Goal: Information Seeking & Learning: Learn about a topic

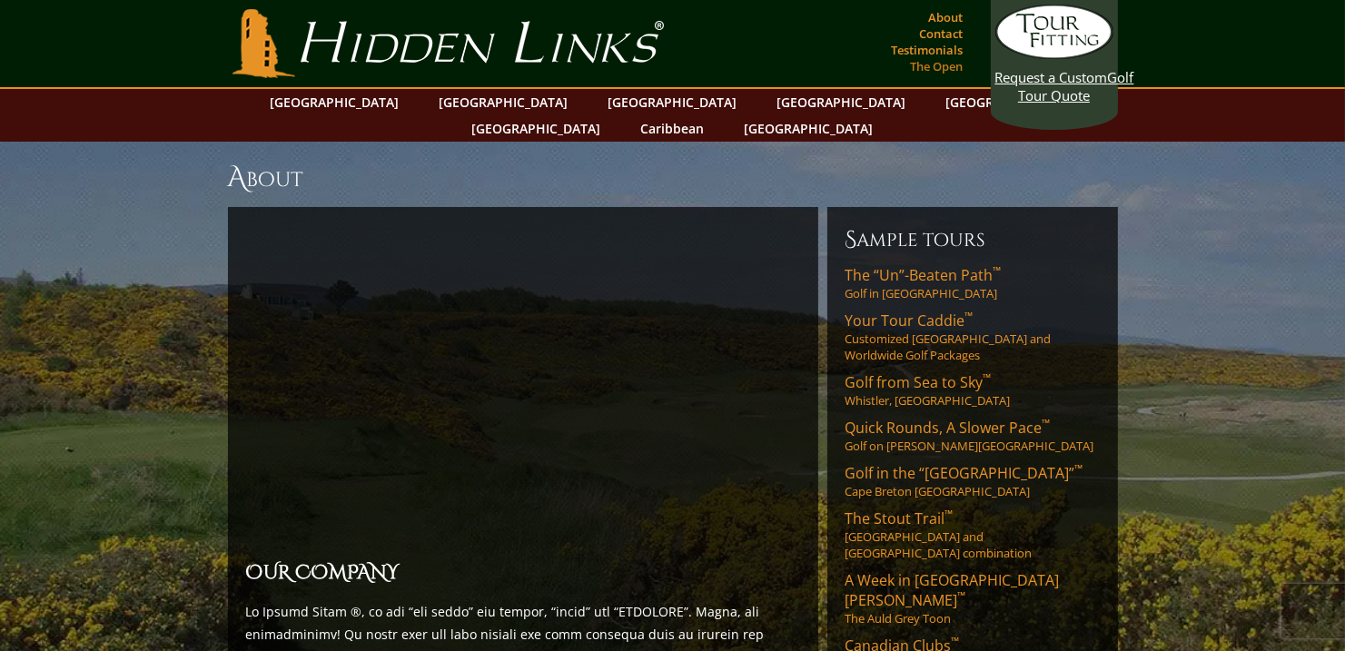
click at [941, 64] on link "The Open" at bounding box center [938, 66] width 62 height 25
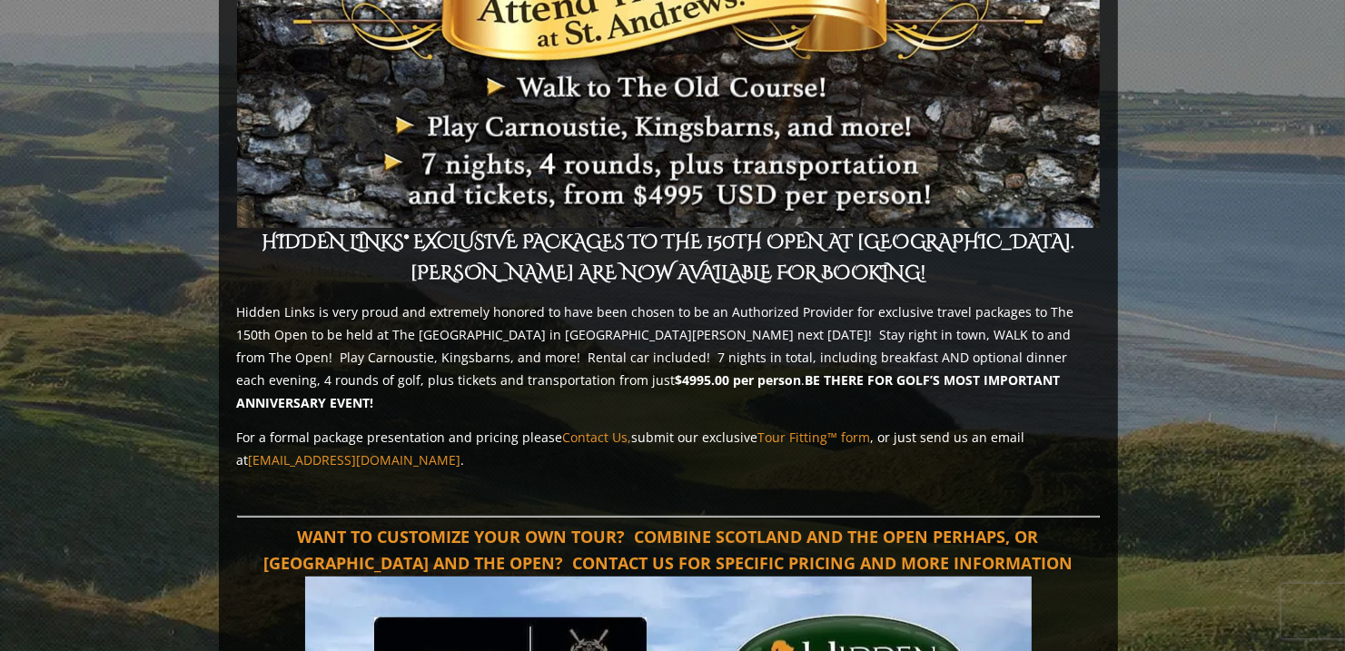
scroll to position [927, 0]
